Goal: Task Accomplishment & Management: Complete application form

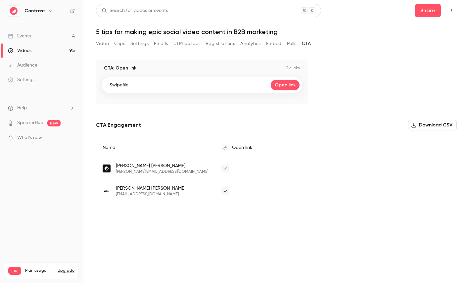
click at [48, 36] on link "Events 4" at bounding box center [41, 36] width 83 height 15
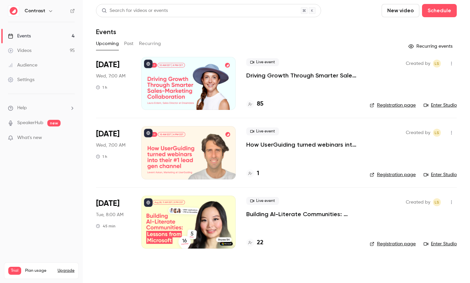
click at [126, 44] on button "Past" at bounding box center [129, 43] width 10 height 11
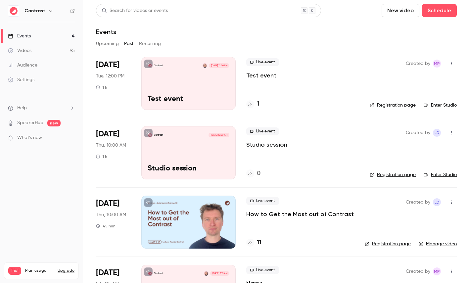
click at [453, 65] on icon "button" at bounding box center [451, 63] width 5 height 5
click at [405, 144] on li "Delete" at bounding box center [421, 149] width 72 height 17
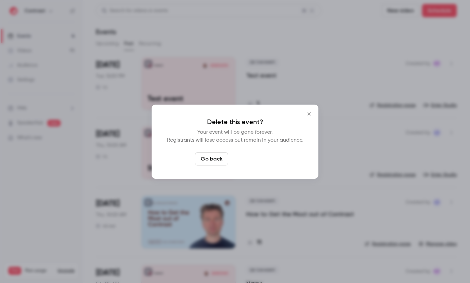
click at [266, 158] on button "Delete event" at bounding box center [253, 158] width 44 height 13
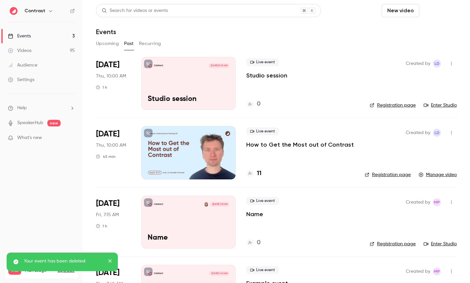
click at [431, 15] on button "Schedule" at bounding box center [439, 10] width 35 height 13
click at [421, 26] on div "One time event" at bounding box center [426, 29] width 50 height 7
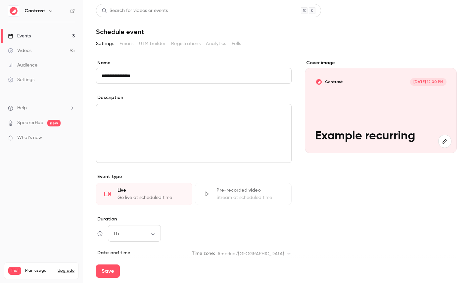
type input "**********"
click at [45, 38] on link "Events 3" at bounding box center [41, 36] width 83 height 15
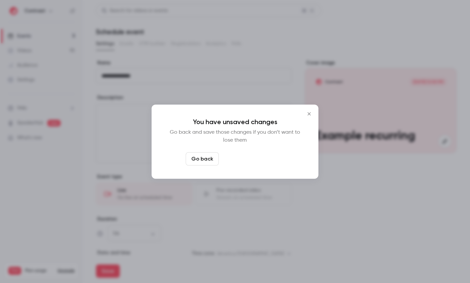
click at [267, 156] on button "Leave page anyway" at bounding box center [253, 158] width 63 height 13
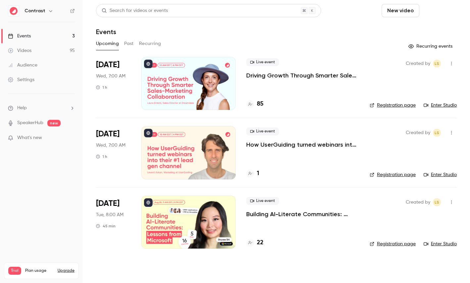
click at [447, 5] on button "Schedule" at bounding box center [439, 10] width 35 height 13
click at [415, 48] on span "Recurring event" at bounding box center [418, 46] width 35 height 7
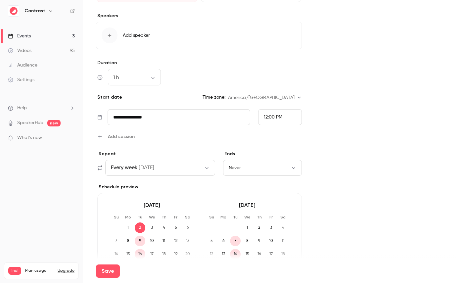
scroll to position [204, 0]
type input "**********"
click at [132, 136] on span "Add session" at bounding box center [121, 135] width 27 height 7
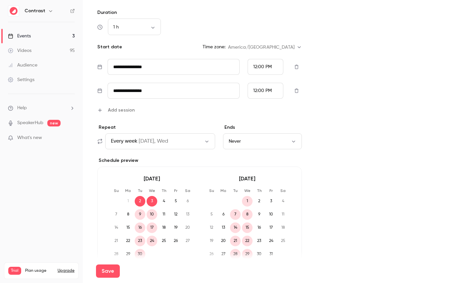
scroll to position [276, 0]
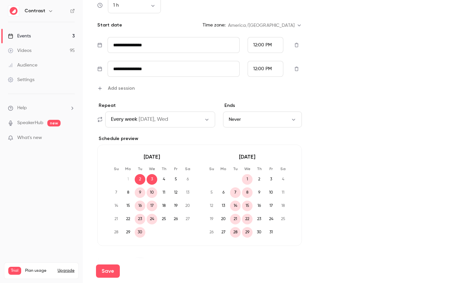
click at [122, 91] on span "Add session" at bounding box center [121, 88] width 27 height 7
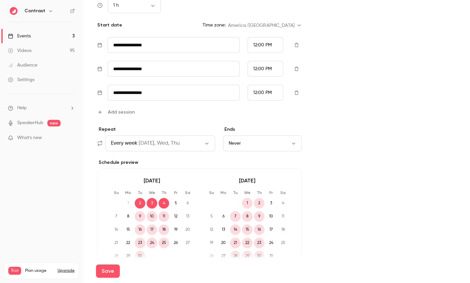
click at [123, 111] on span "Add session" at bounding box center [121, 112] width 27 height 7
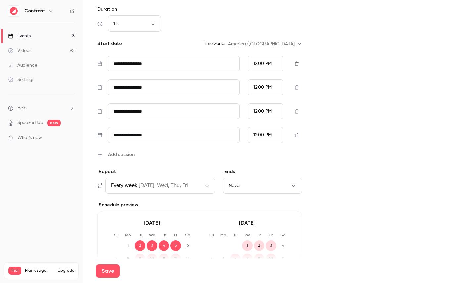
scroll to position [257, 0]
click at [171, 186] on span "[DATE], Wed, Thu, Fri" at bounding box center [163, 186] width 49 height 8
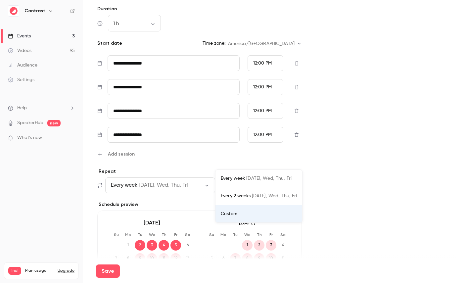
click at [357, 168] on div at bounding box center [235, 141] width 470 height 283
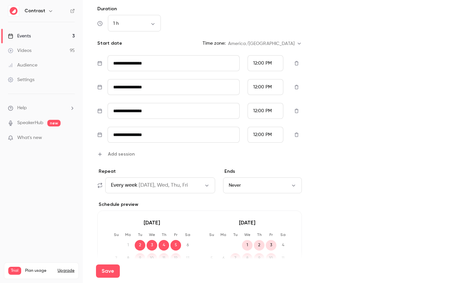
click at [153, 185] on span "[DATE], Wed, Thu, Fri" at bounding box center [163, 186] width 49 height 8
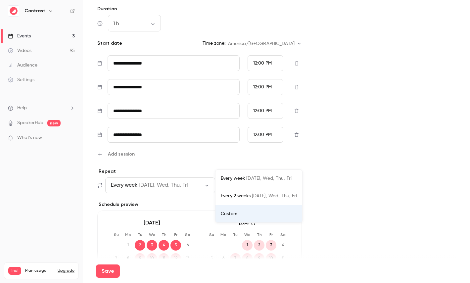
click at [251, 212] on div "Custom" at bounding box center [259, 214] width 76 height 7
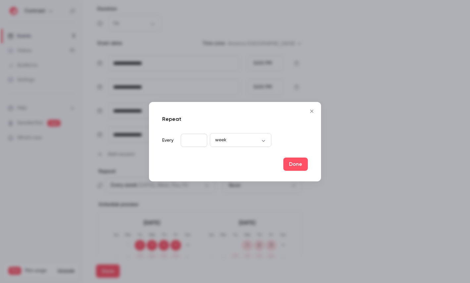
click at [207, 135] on div "Every * week **** ​" at bounding box center [235, 140] width 146 height 13
click at [243, 135] on div "week **** ​" at bounding box center [241, 140] width 62 height 13
click at [270, 138] on body "**********" at bounding box center [235, 141] width 470 height 283
click at [291, 128] on div at bounding box center [235, 141] width 470 height 283
